Goal: Find specific page/section: Find specific page/section

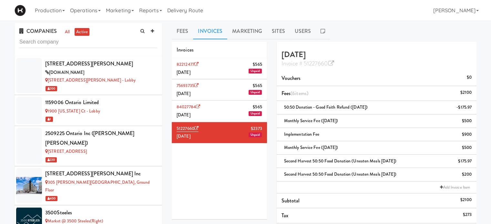
scroll to position [2021, 0]
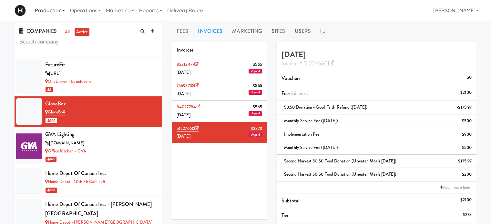
click at [54, 13] on link "Production" at bounding box center [49, 10] width 35 height 21
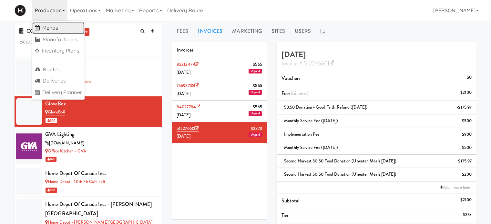
click at [47, 32] on link "Menus" at bounding box center [58, 28] width 52 height 12
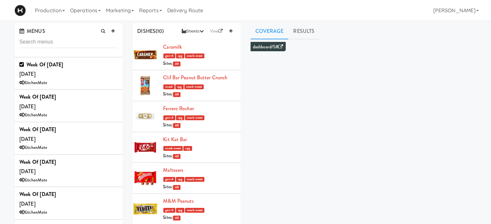
scroll to position [723, 0]
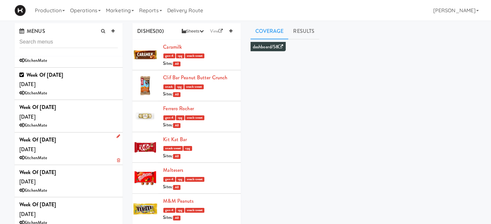
click at [90, 135] on div "Week of [DATE] [DATE] KitchenMate" at bounding box center [68, 148] width 98 height 27
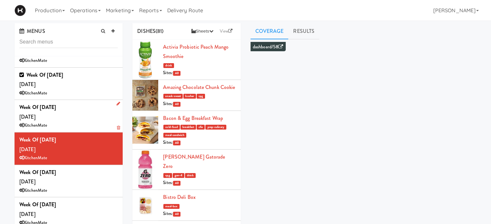
click at [84, 104] on div "Week of [DATE] [DATE] KitchenMate" at bounding box center [68, 116] width 98 height 27
